Goal: Task Accomplishment & Management: Use online tool/utility

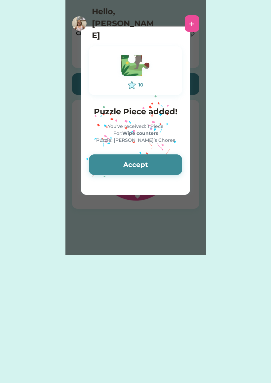
click at [171, 165] on button "Accept" at bounding box center [135, 164] width 93 height 21
click at [172, 163] on button "Accept" at bounding box center [135, 164] width 93 height 21
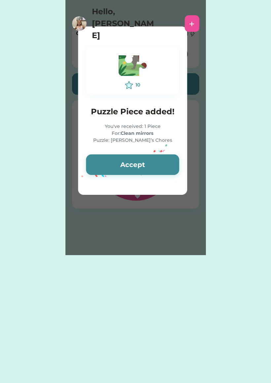
click at [171, 163] on button "Accept" at bounding box center [132, 164] width 93 height 21
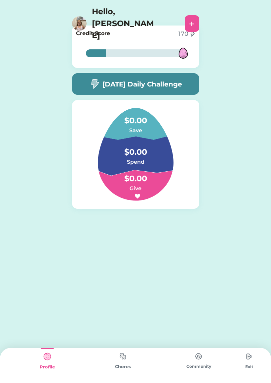
click at [171, 161] on img at bounding box center [136, 154] width 108 height 93
click at [128, 361] on img at bounding box center [123, 356] width 13 height 13
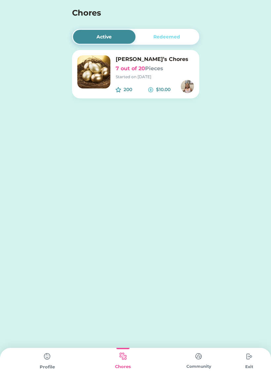
click at [176, 73] on div "[PERSON_NAME]’s Chores 7 out of 20 Pieces Started on [DATE]" at bounding box center [155, 67] width 78 height 24
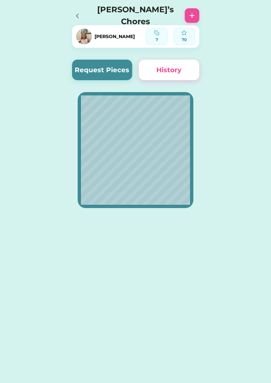
click at [170, 70] on button "History" at bounding box center [169, 70] width 61 height 21
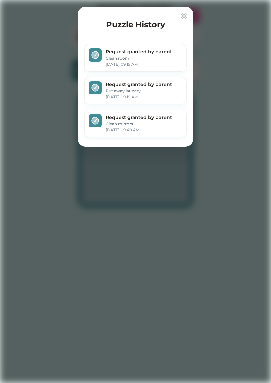
click at [188, 12] on div "Puzzle History Request granted by parent Clean room [DATE] 09:19 AM Request gra…" at bounding box center [136, 77] width 116 height 140
click at [185, 18] on img at bounding box center [184, 15] width 5 height 5
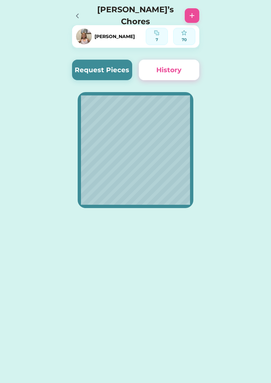
click at [115, 77] on button "Request Pieces" at bounding box center [102, 70] width 61 height 21
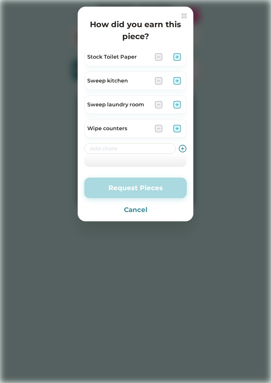
scroll to position [244, 0]
click at [151, 148] on input "input" at bounding box center [130, 148] width 92 height 11
type input "Clean dishes"
click at [184, 150] on icon at bounding box center [183, 148] width 8 height 8
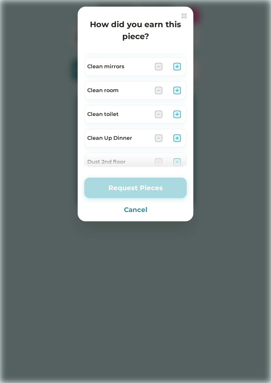
scroll to position [24, 0]
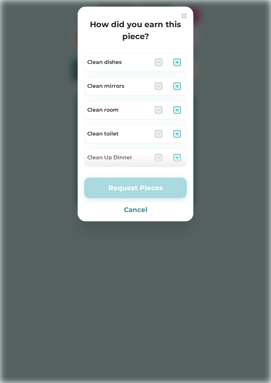
click at [180, 59] on img at bounding box center [177, 62] width 8 height 8
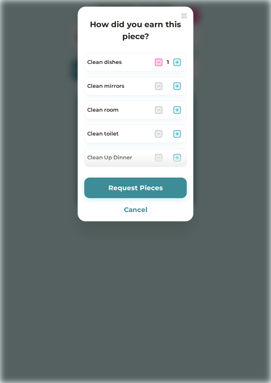
click at [176, 63] on img at bounding box center [177, 62] width 8 height 8
click at [163, 187] on button "Request Pieces" at bounding box center [135, 187] width 103 height 21
